Goal: Information Seeking & Learning: Learn about a topic

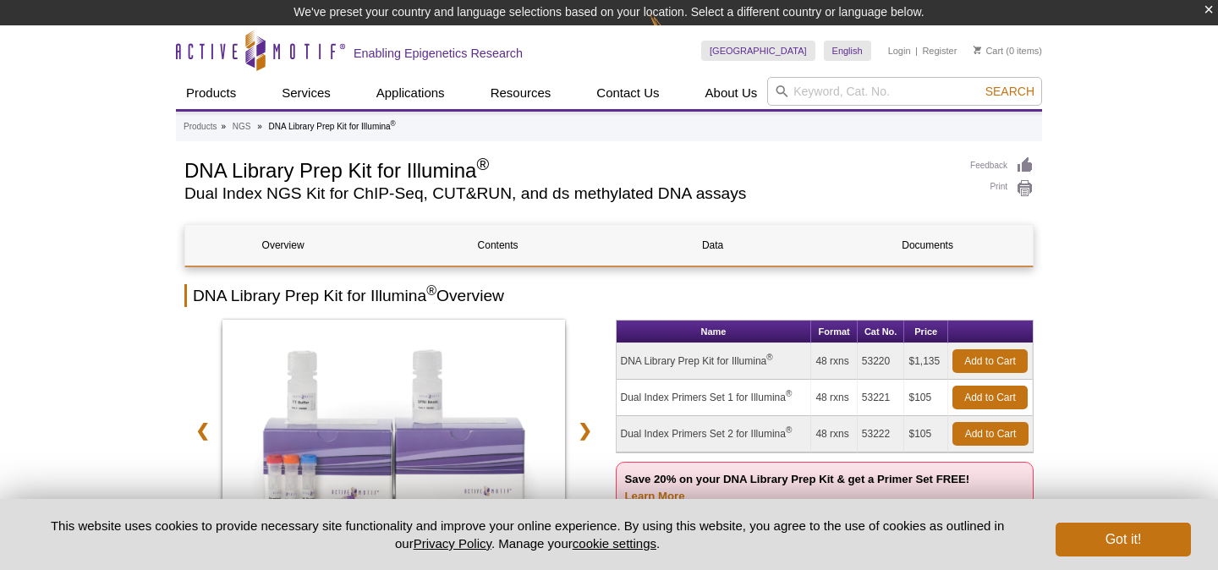
click at [701, 355] on td "DNA Library Prep Kit for Illumina ®" at bounding box center [714, 362] width 195 height 36
copy tr "DNA Library Prep Kit for Illumina ®"
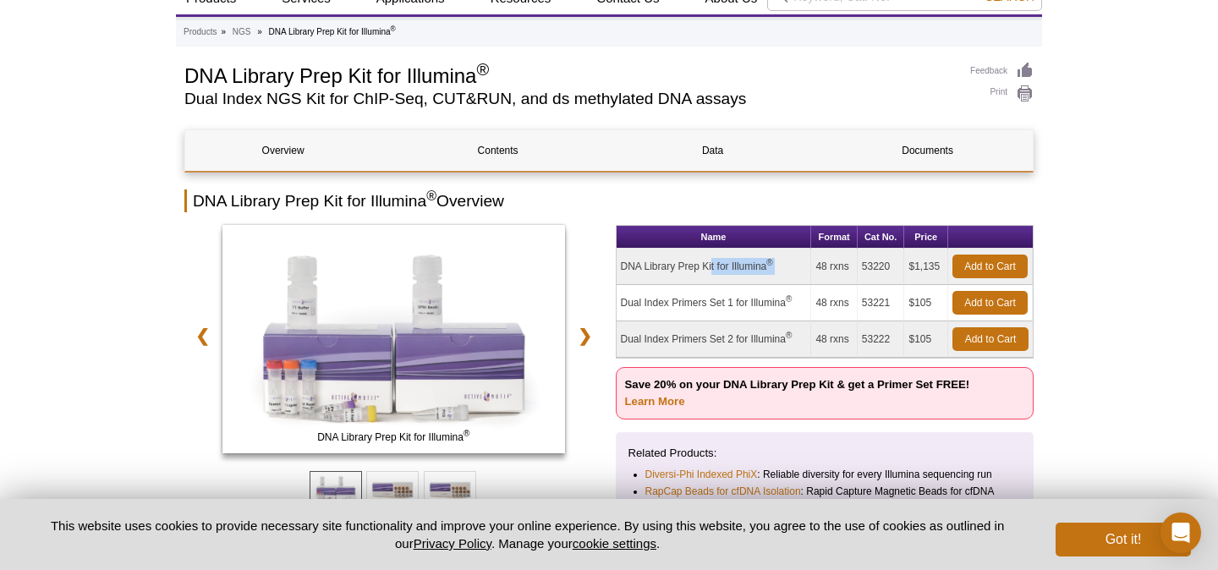
scroll to position [72, 0]
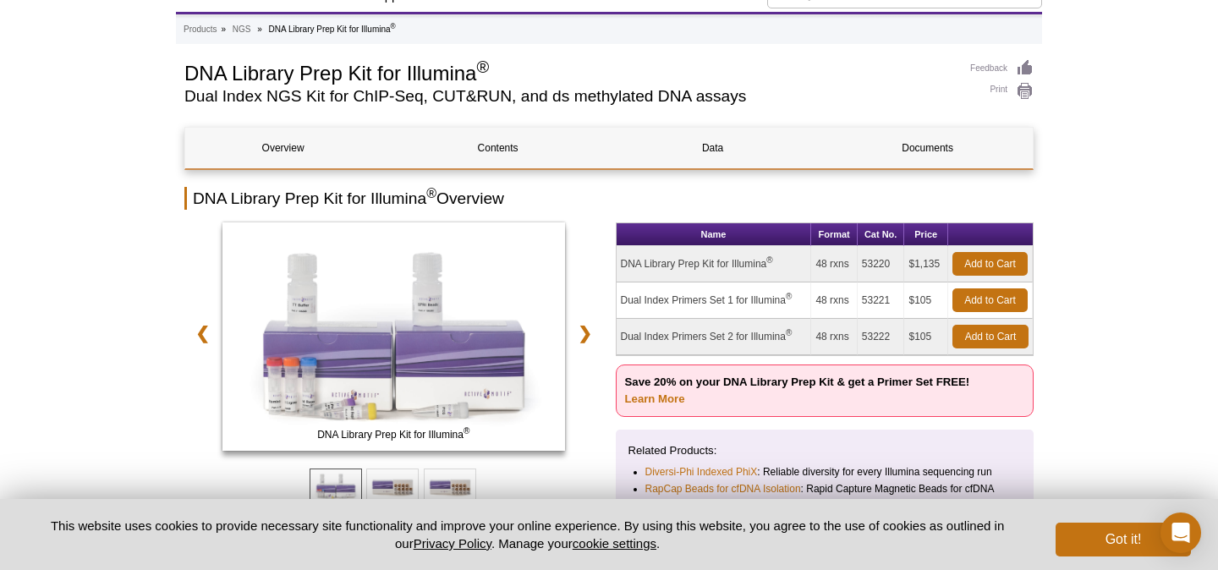
click at [718, 302] on td "Dual Index Primers Set 1 for Illumina ®" at bounding box center [714, 301] width 195 height 36
copy tr "Dual Index Primers Set 1 for Illumina ®"
click at [921, 272] on td "$1,135" at bounding box center [927, 264] width 44 height 36
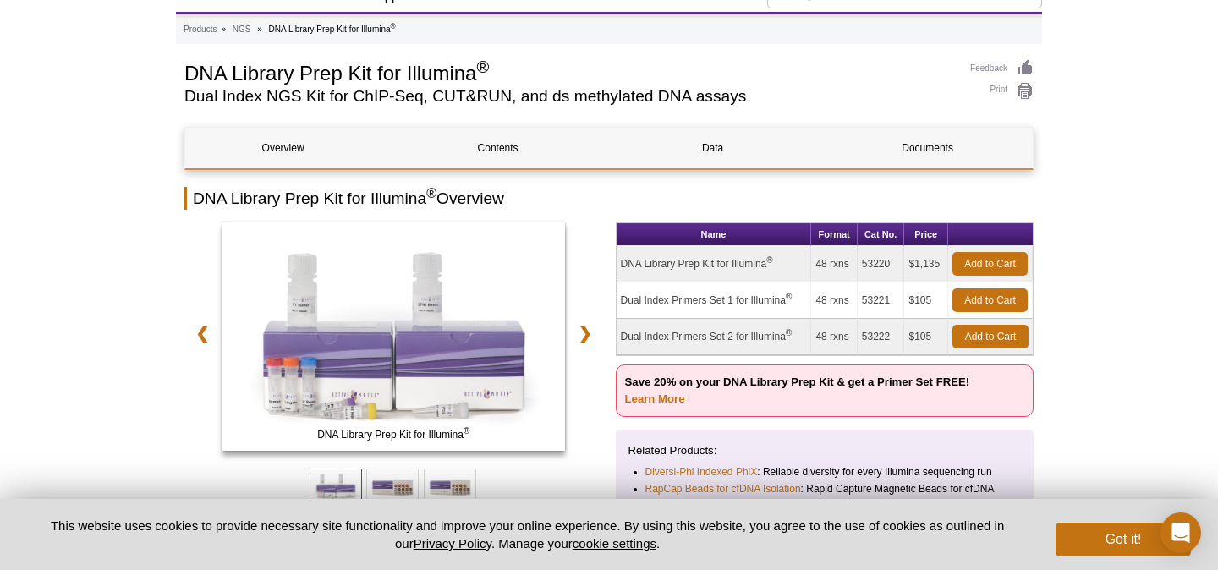
click at [921, 272] on td "$1,135" at bounding box center [927, 264] width 44 height 36
copy tr "$1,135"
click at [916, 303] on td "$105" at bounding box center [927, 301] width 44 height 36
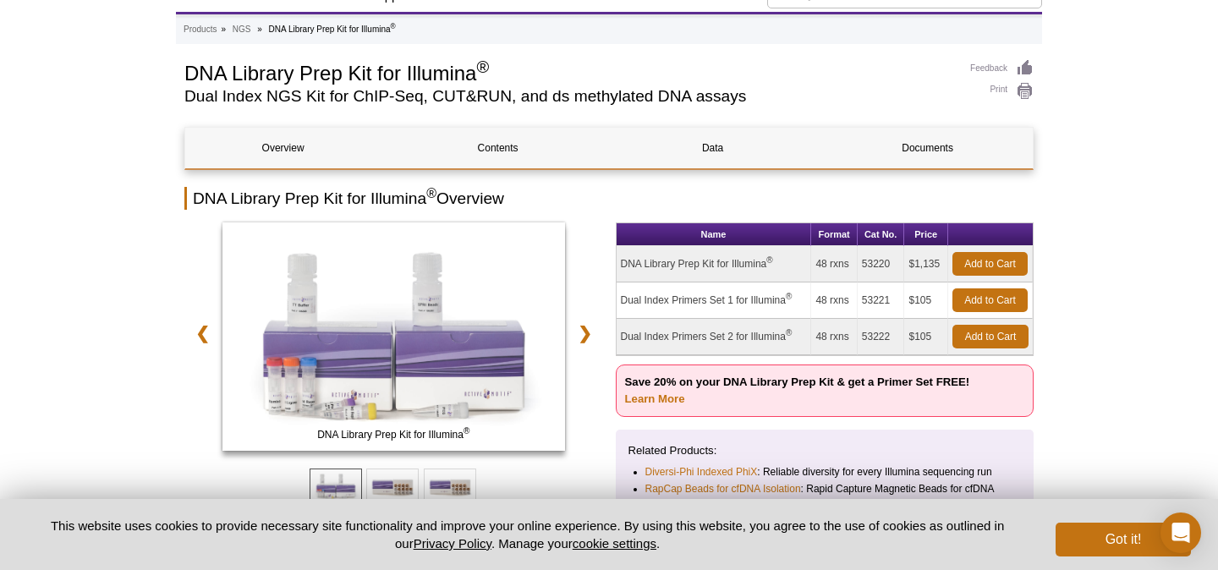
copy td "105"
click at [821, 263] on td "48 rxns" at bounding box center [834, 264] width 46 height 36
copy td "48"
click at [913, 267] on td "$1,135" at bounding box center [927, 264] width 44 height 36
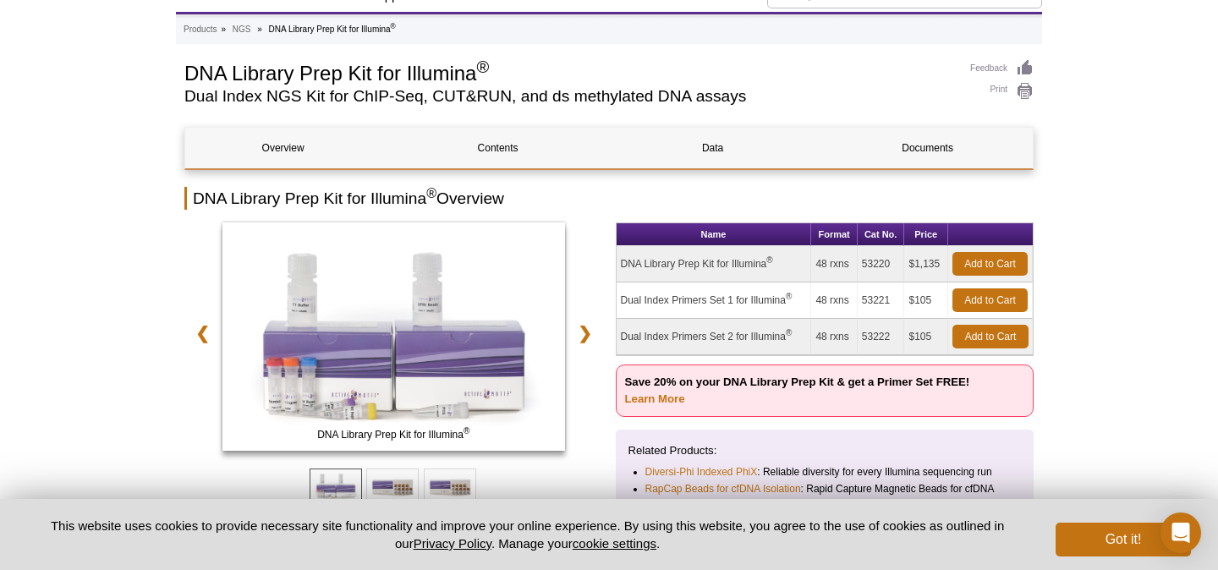
click at [913, 267] on td "$1,135" at bounding box center [927, 264] width 44 height 36
click at [875, 267] on td "53220" at bounding box center [881, 264] width 47 height 36
copy td "53220"
click at [876, 305] on td "53221" at bounding box center [881, 301] width 47 height 36
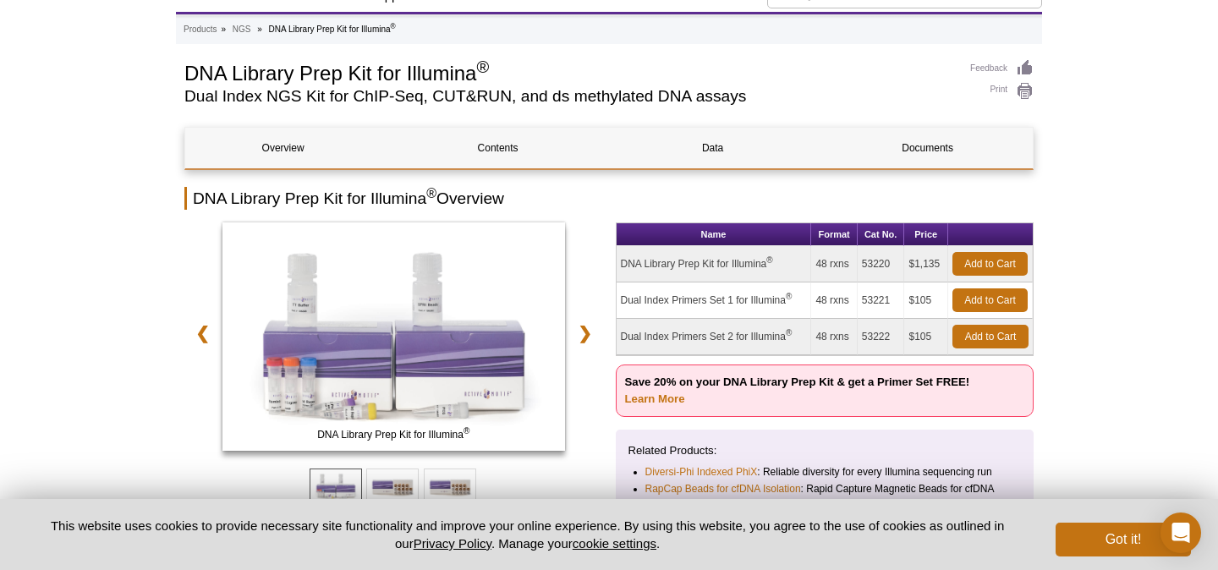
click at [876, 305] on td "53221" at bounding box center [881, 301] width 47 height 36
copy td "53221"
click at [846, 373] on p "Save 20% on your DNA Library Prep Kit & get a Primer Set FREE! Learn More" at bounding box center [825, 391] width 419 height 52
click at [674, 400] on link "Learn More" at bounding box center [655, 399] width 60 height 13
click at [677, 404] on link "Learn More" at bounding box center [655, 399] width 60 height 13
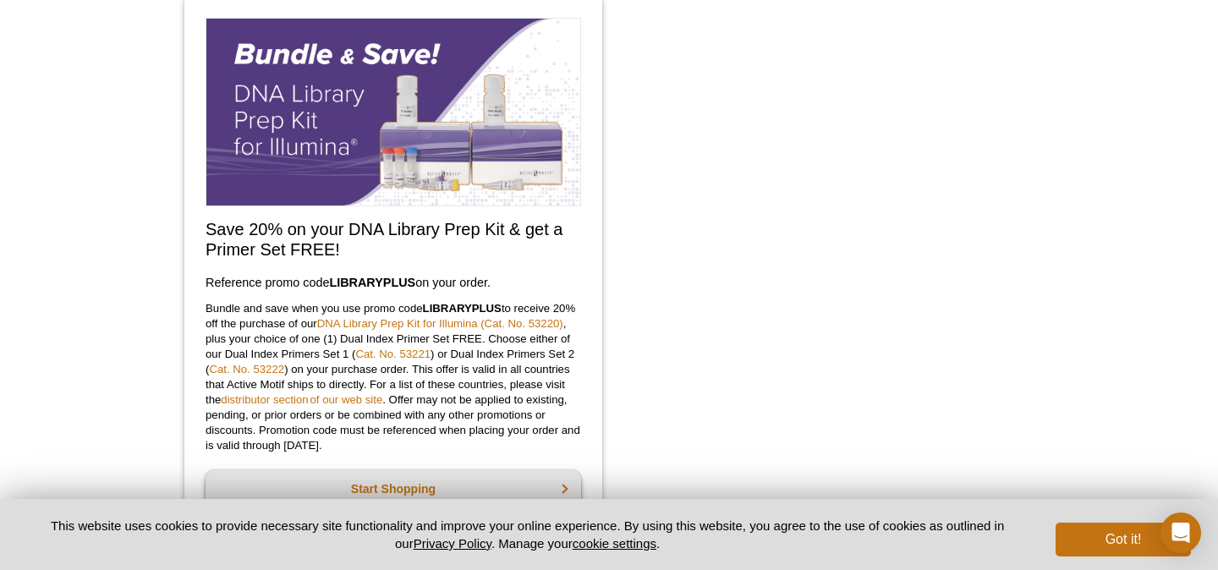
click at [349, 289] on strong "LIBRARYPLUS" at bounding box center [372, 283] width 86 height 14
click at [328, 229] on h2 "Save 20% on your DNA Library Prep Kit & get a Primer Set FREE!" at bounding box center [394, 239] width 376 height 41
click at [307, 245] on h2 "Save 20% on your DNA Library Prep Kit & get a Primer Set FREE!" at bounding box center [394, 239] width 376 height 41
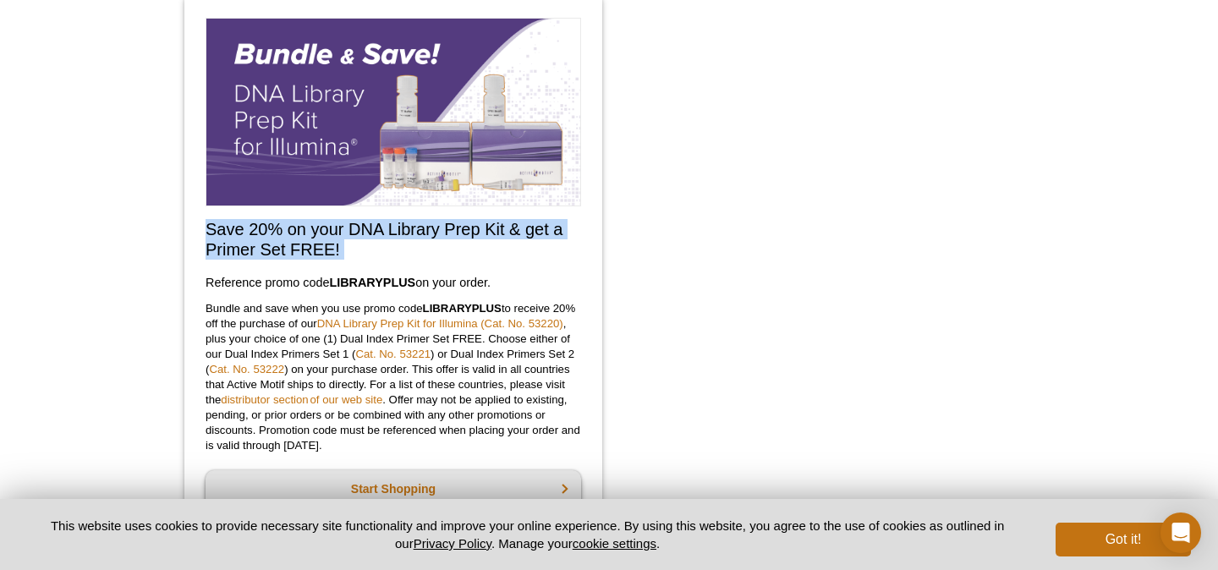
click at [307, 245] on h2 "Save 20% on your DNA Library Prep Kit & get a Primer Set FREE!" at bounding box center [394, 239] width 376 height 41
copy div "Save 20% on your DNA Library Prep Kit & get a Primer Set FREE!"
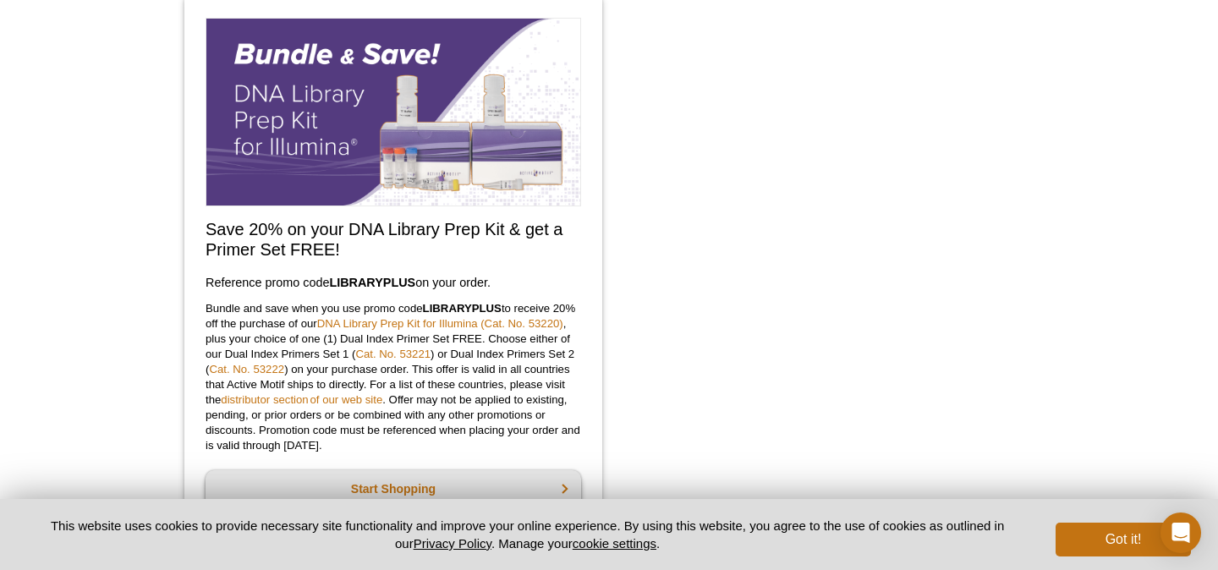
click at [363, 285] on strong "LIBRARYPLUS" at bounding box center [372, 283] width 86 height 14
copy h3 "code  LIBRARYPLUS  on"
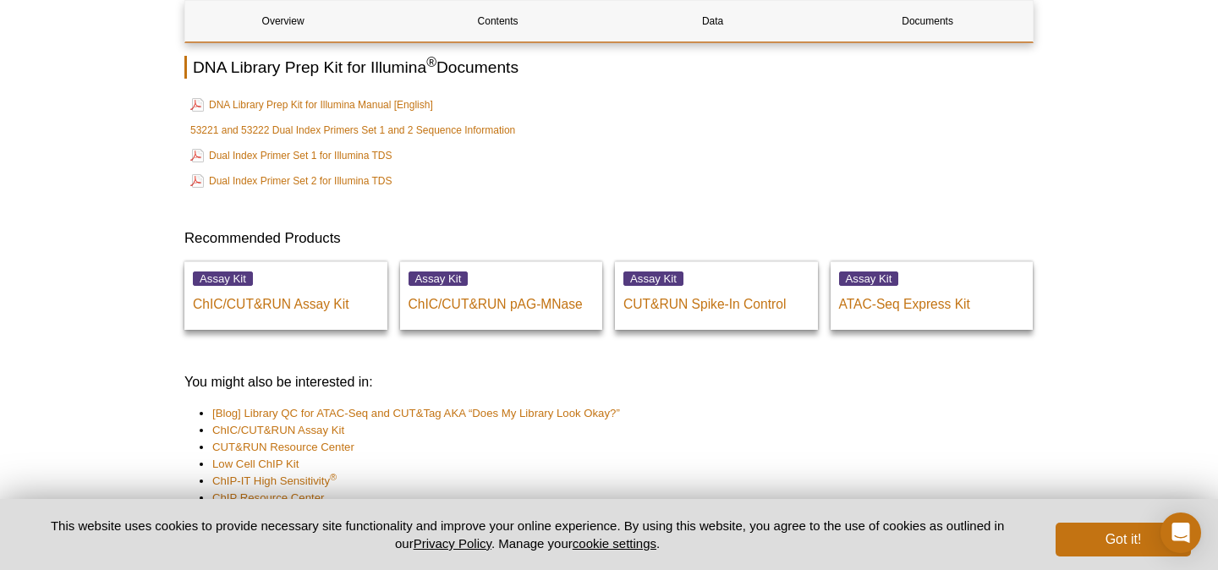
scroll to position [4570, 0]
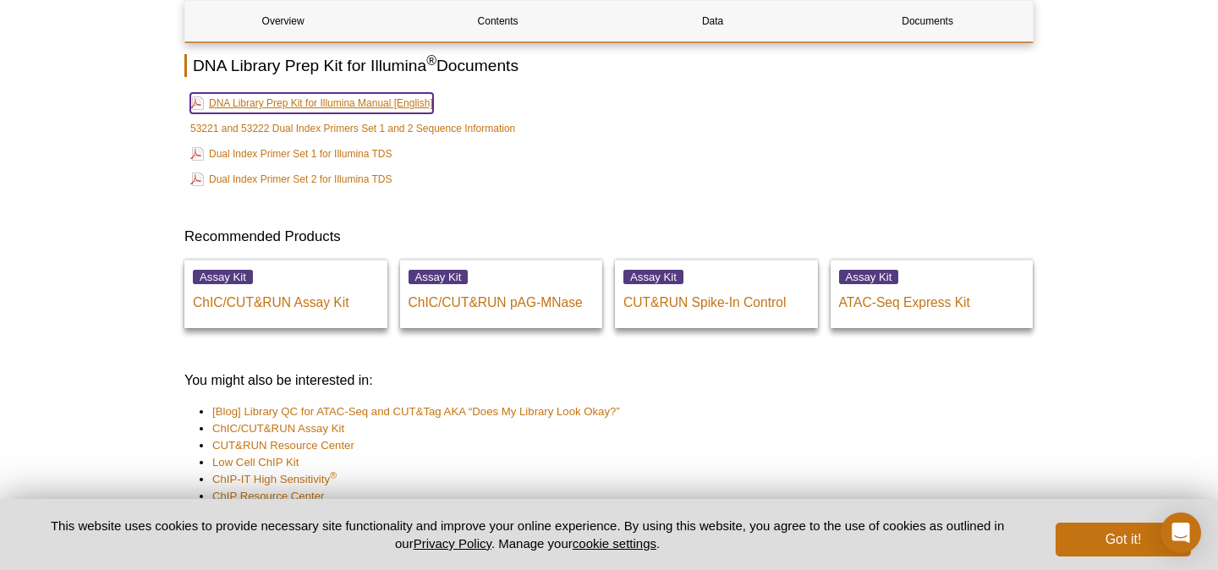
click at [358, 113] on link "DNA Library Prep Kit for Illumina Manual [English]" at bounding box center [311, 103] width 243 height 20
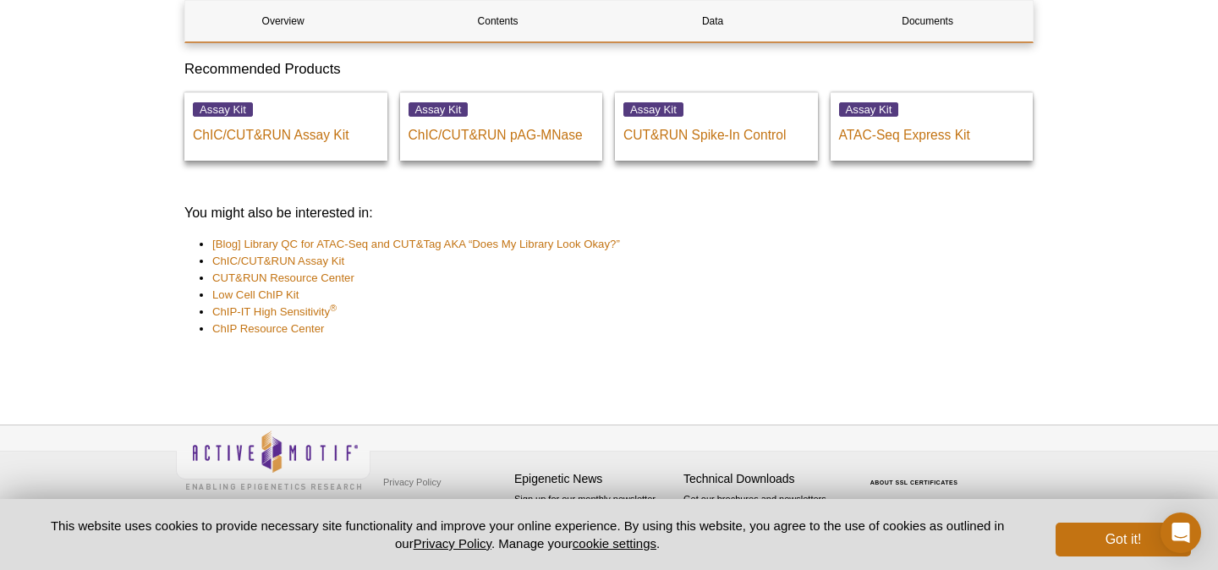
scroll to position [4741, 0]
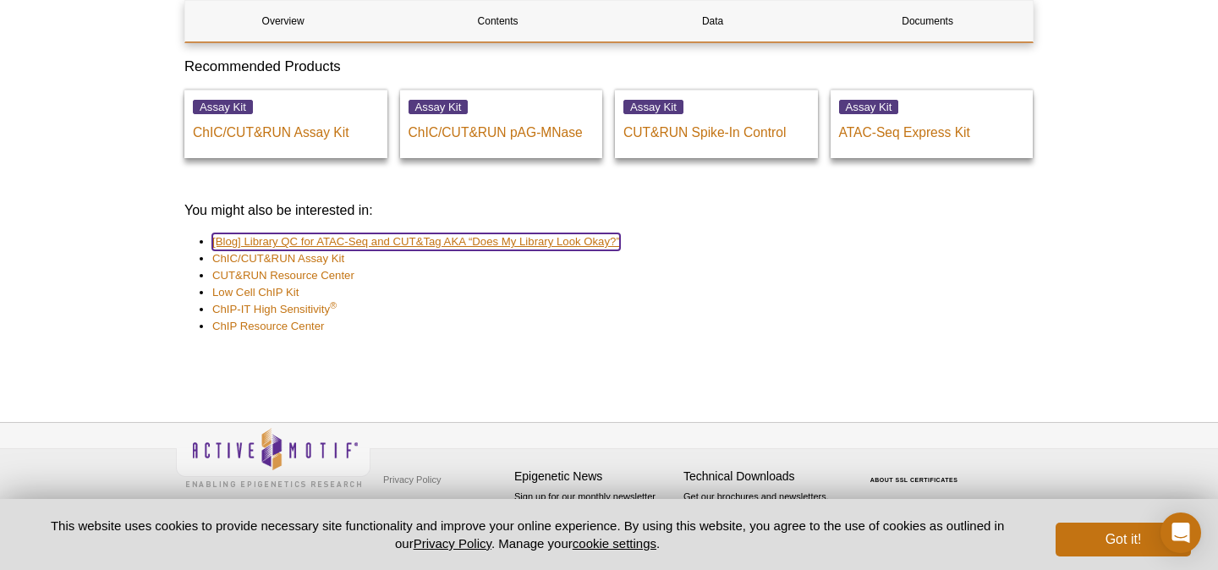
click at [592, 245] on link "[Blog] Library QC for ATAC-Seq and CUT&Tag AKA “Does My Library Look Okay?”" at bounding box center [416, 242] width 408 height 17
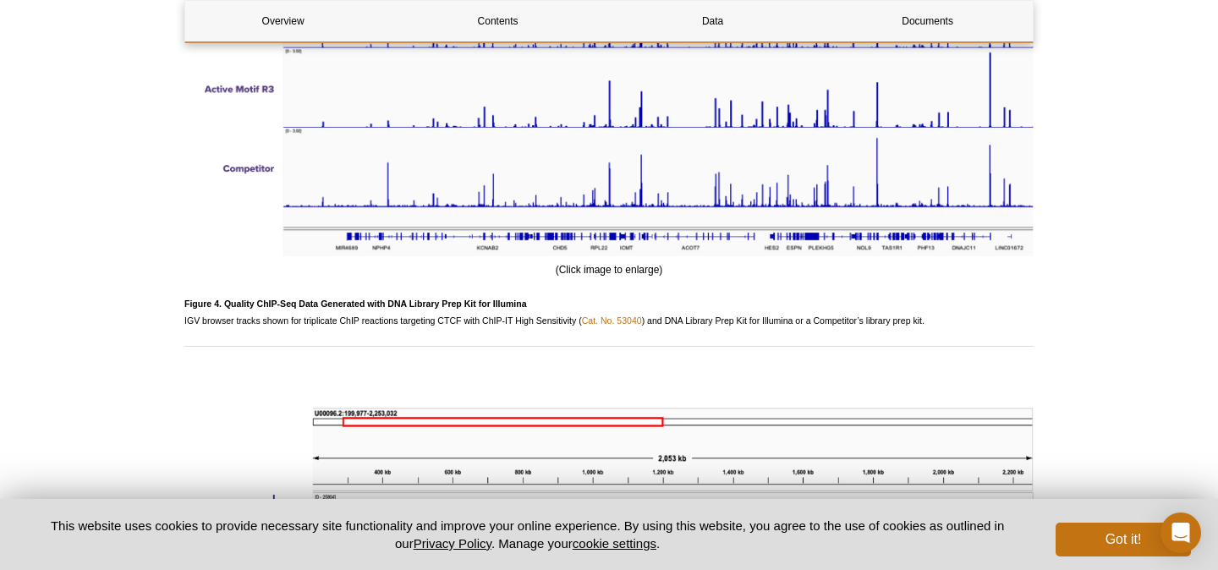
scroll to position [3738, 0]
